Goal: Navigation & Orientation: Find specific page/section

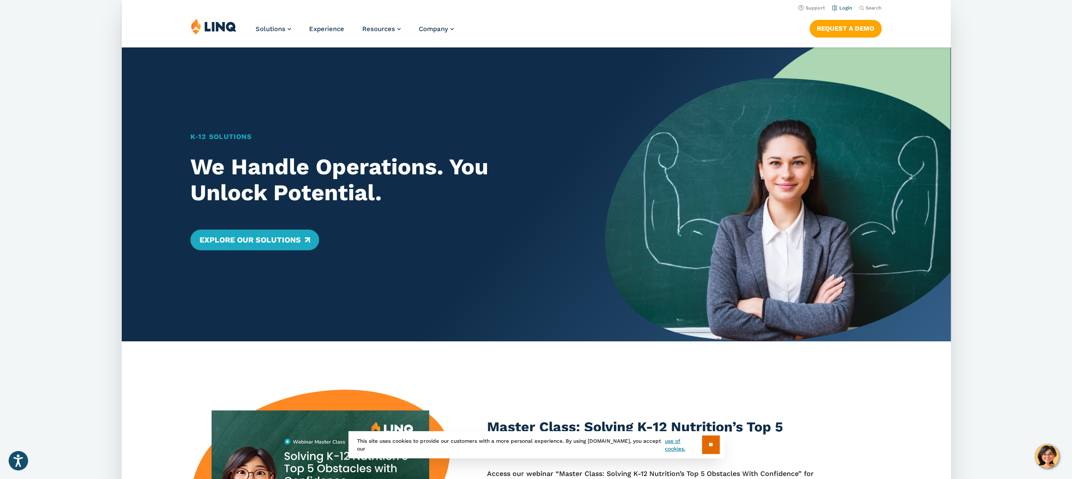
click at [845, 8] on link "Login" at bounding box center [841, 8] width 20 height 6
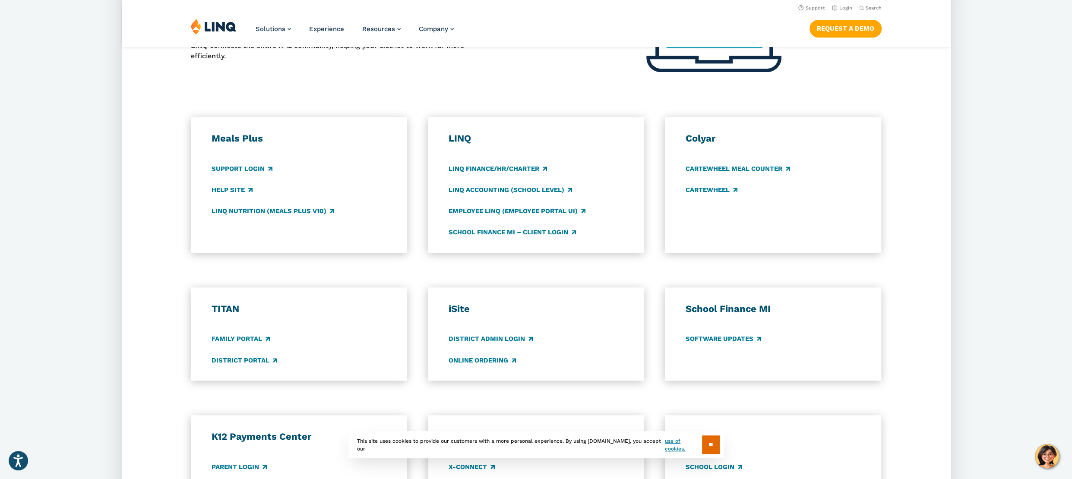
scroll to position [388, 0]
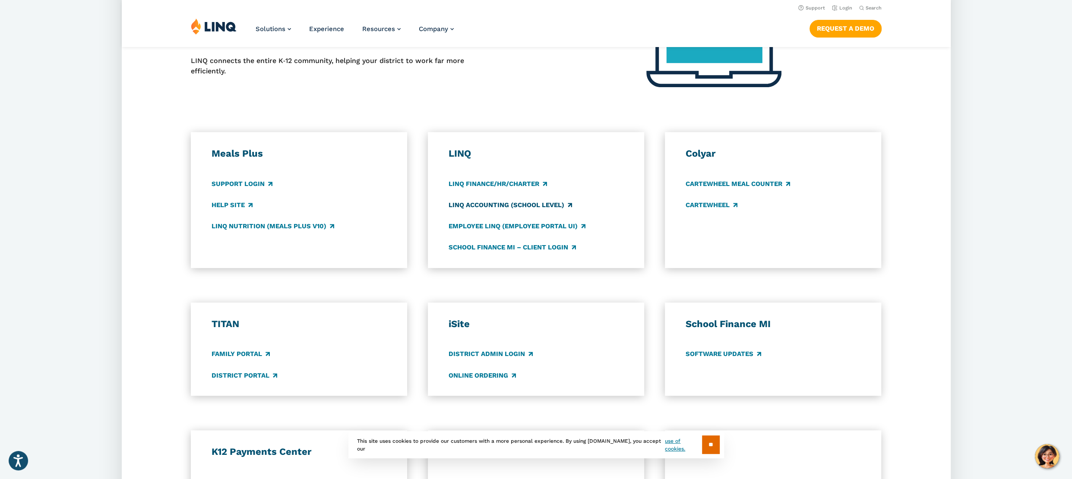
click at [474, 202] on link "LINQ Accounting (school level)" at bounding box center [509, 204] width 123 height 9
click at [332, 225] on link "LINQ Nutrition (Meals Plus v10)" at bounding box center [272, 225] width 123 height 9
click at [292, 224] on link "LINQ Nutrition (Meals Plus v10)" at bounding box center [272, 225] width 123 height 9
click at [571, 204] on link "LINQ Accounting (school level)" at bounding box center [509, 204] width 123 height 9
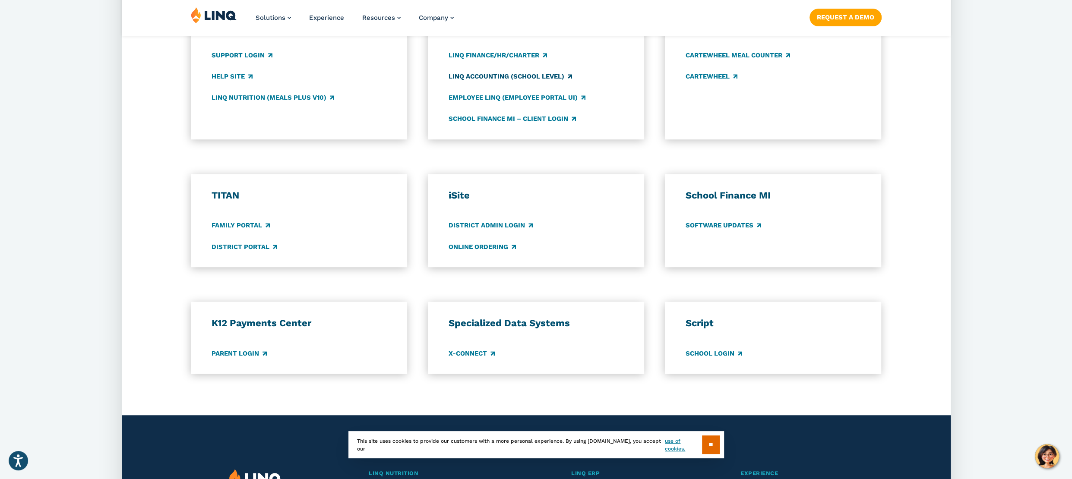
scroll to position [561, 0]
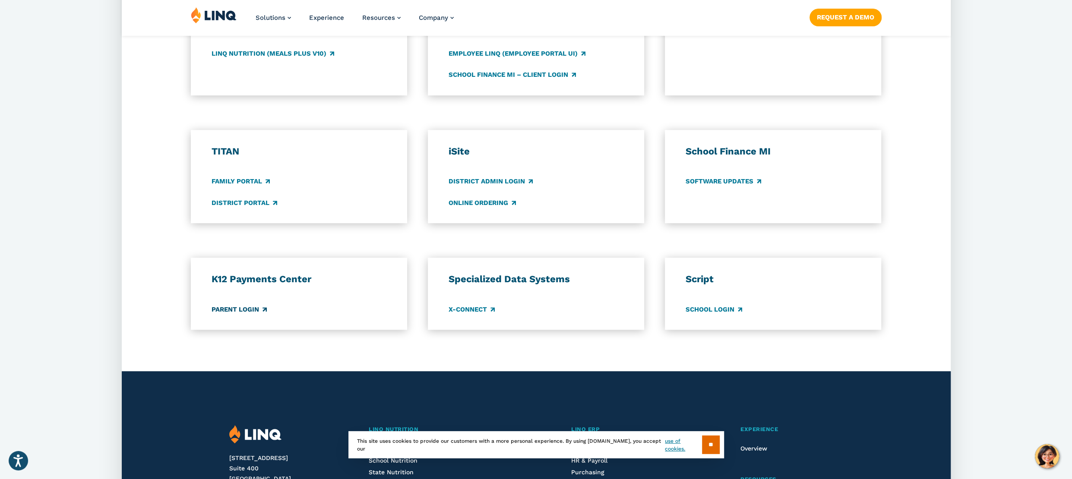
click at [265, 308] on link "Parent Login" at bounding box center [238, 309] width 55 height 9
